Goal: Transaction & Acquisition: Purchase product/service

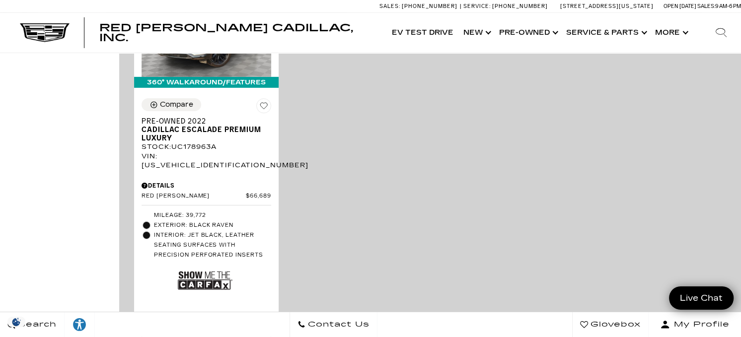
scroll to position [2732, 0]
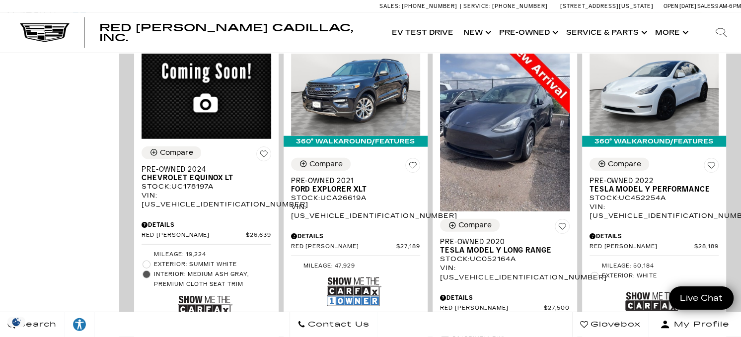
scroll to position [2186, 0]
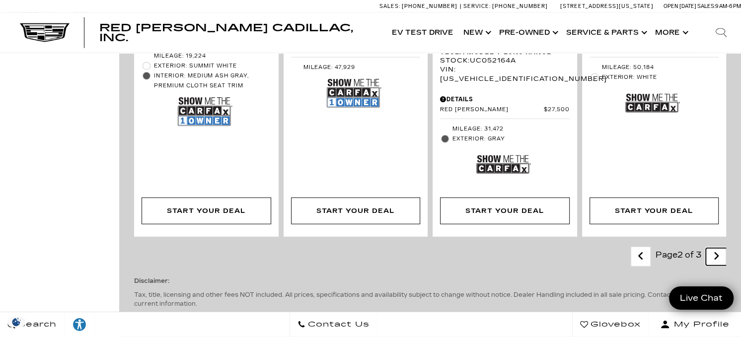
click at [720, 248] on icon "next page" at bounding box center [716, 256] width 6 height 16
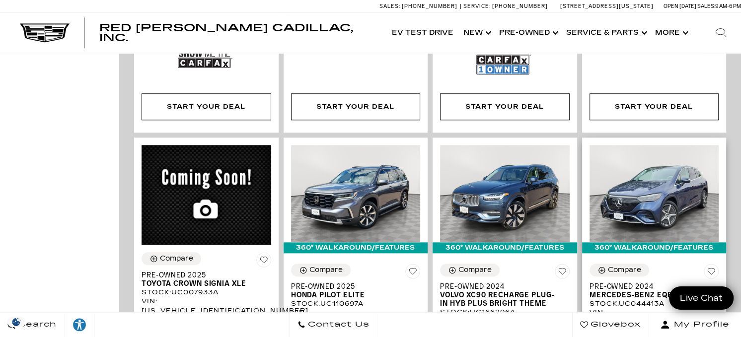
scroll to position [845, 0]
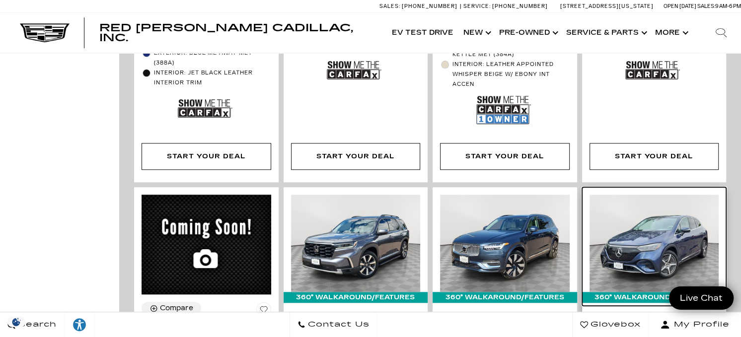
click at [655, 218] on img at bounding box center [655, 243] width 130 height 97
